Goal: Navigation & Orientation: Find specific page/section

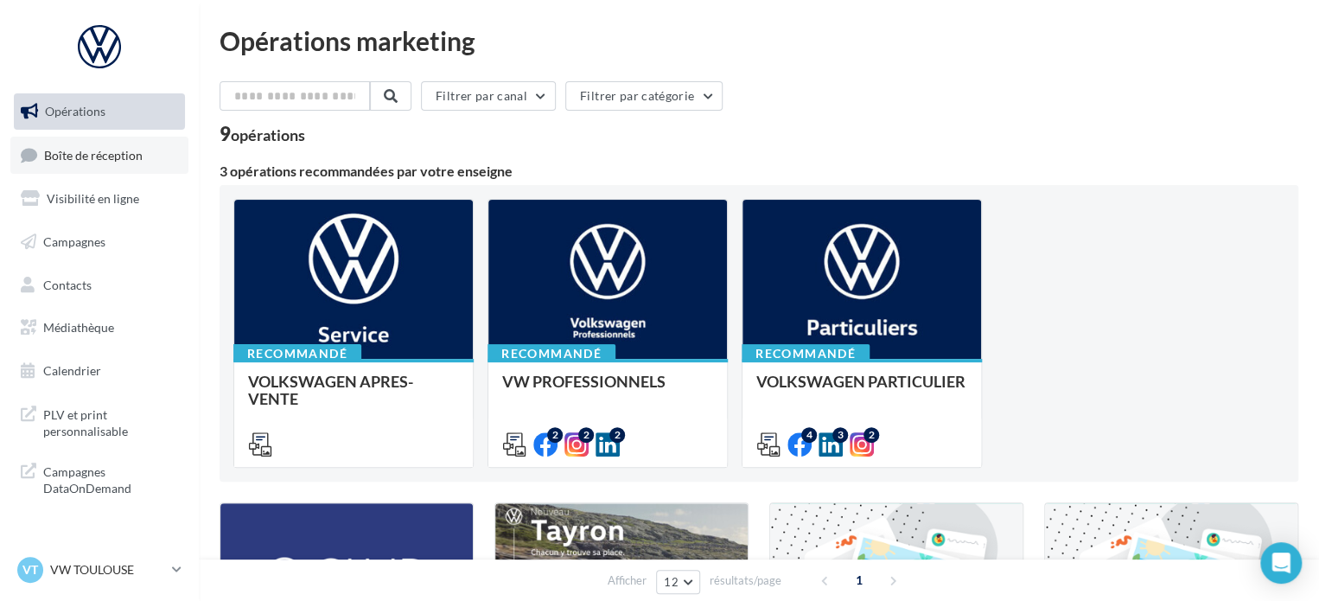
click at [84, 169] on link "Boîte de réception" at bounding box center [99, 155] width 178 height 37
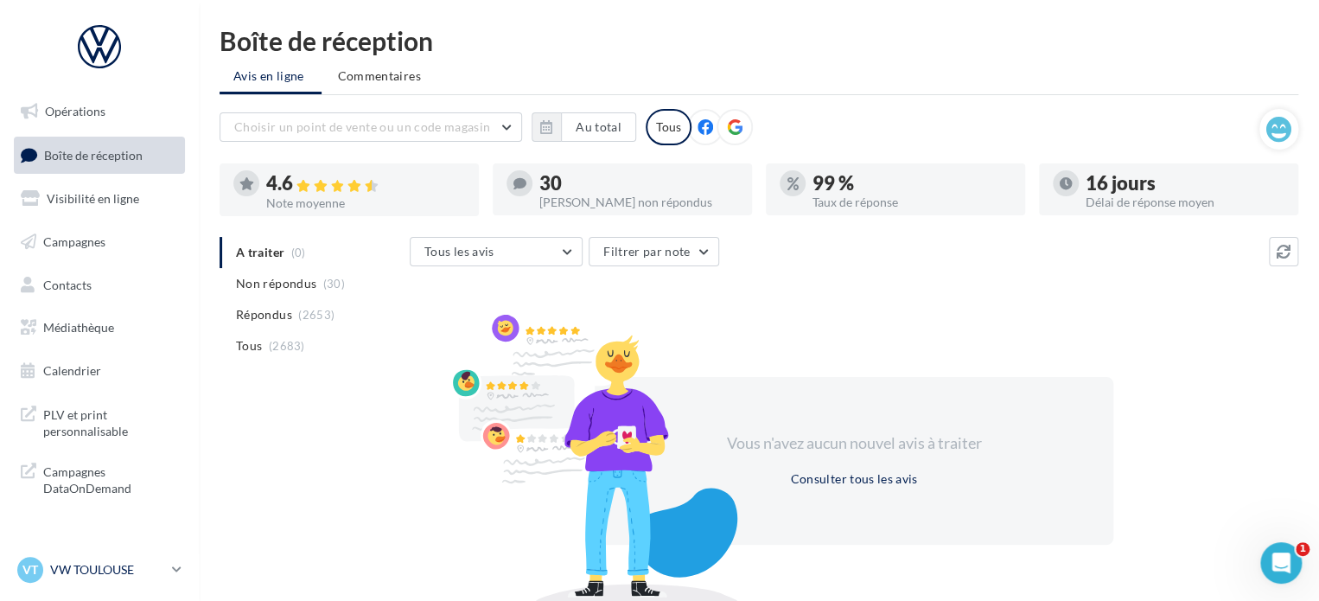
click at [87, 562] on p "VW TOULOUSE" at bounding box center [107, 569] width 115 height 17
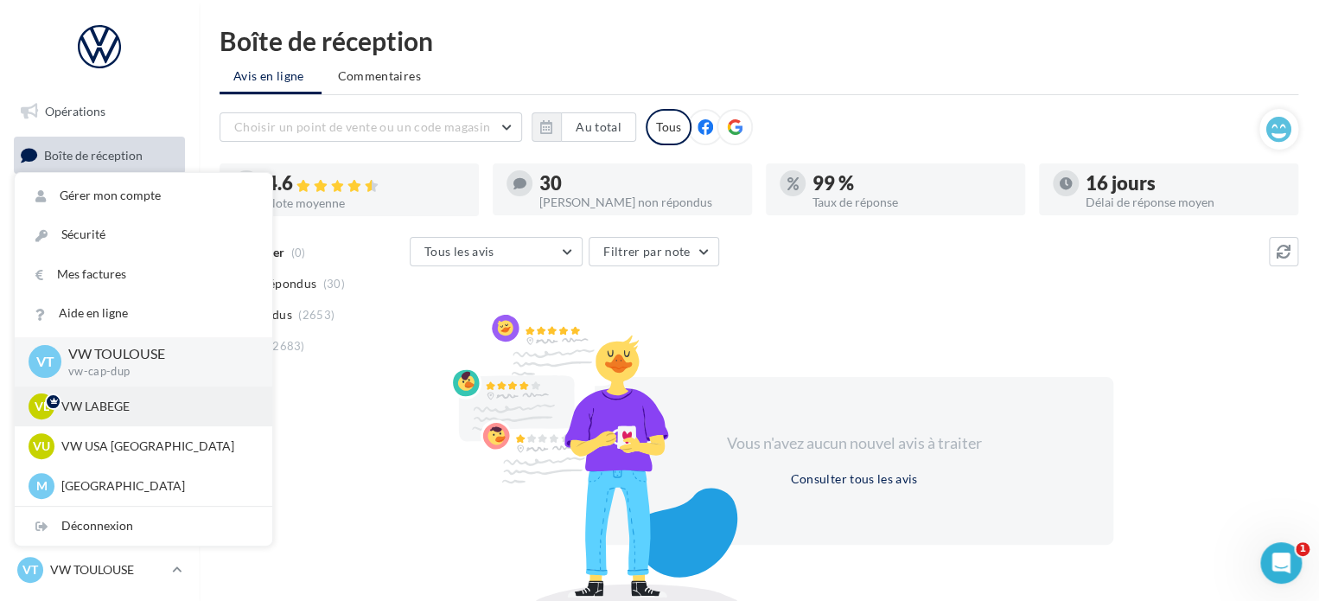
click at [136, 408] on p "VW LABEGE" at bounding box center [156, 405] width 190 height 17
